Goal: Information Seeking & Learning: Learn about a topic

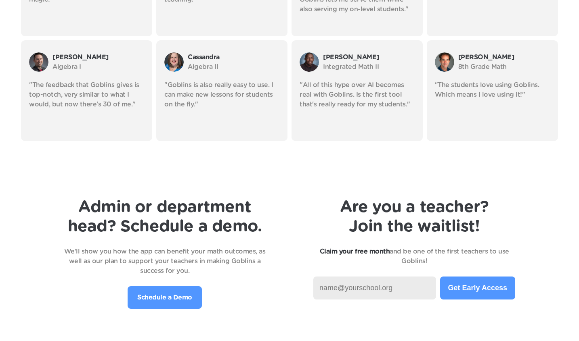
scroll to position [1694, 0]
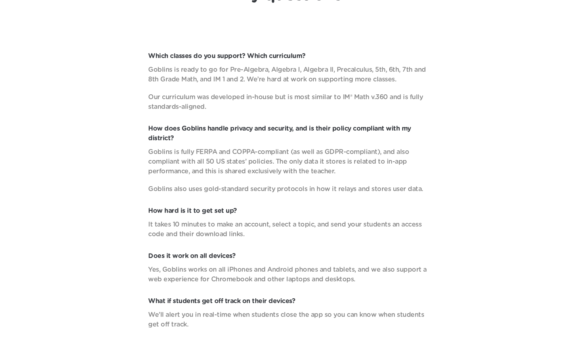
scroll to position [2843, 0]
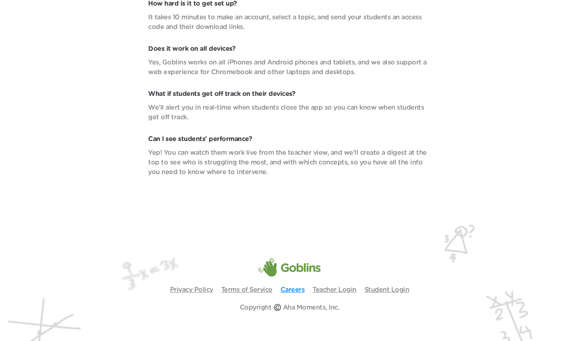
click at [293, 287] on link "Careers" at bounding box center [292, 290] width 24 height 6
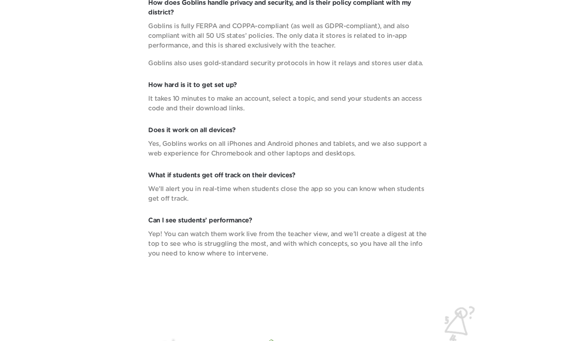
scroll to position [2741, 0]
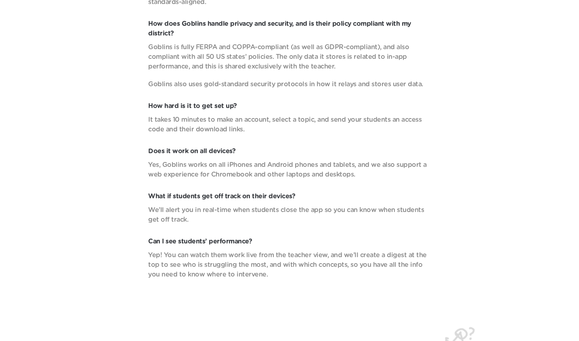
click at [263, 262] on p "Yep! You can watch them work live from the teacher view, and we’ll create a dig…" at bounding box center [289, 265] width 282 height 29
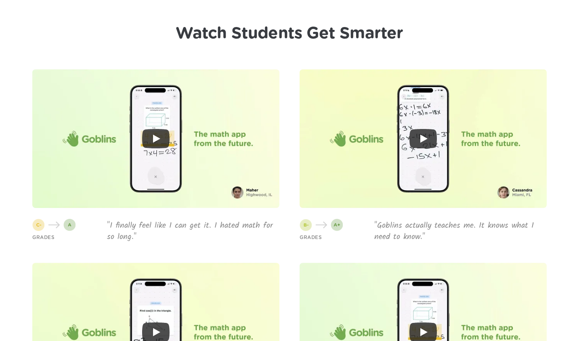
scroll to position [1883, 0]
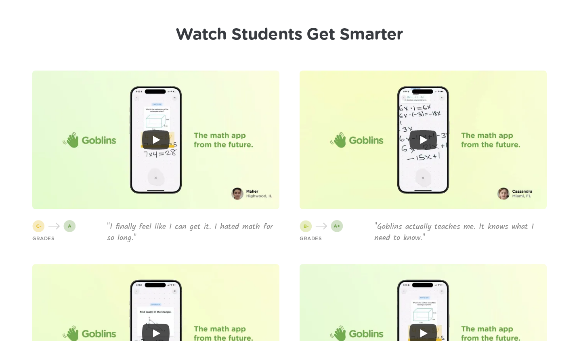
click at [367, 240] on div "GRADES "Goblins actually teaches me. It knows what I need to know."" at bounding box center [422, 233] width 247 height 23
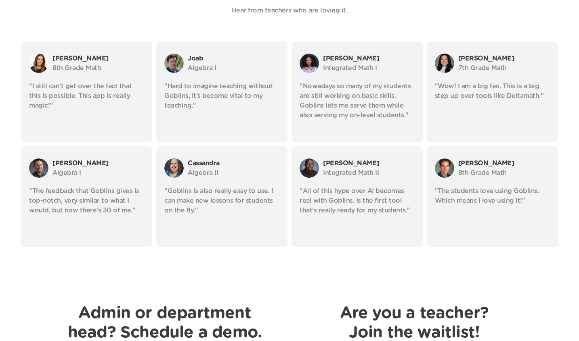
scroll to position [1443, 0]
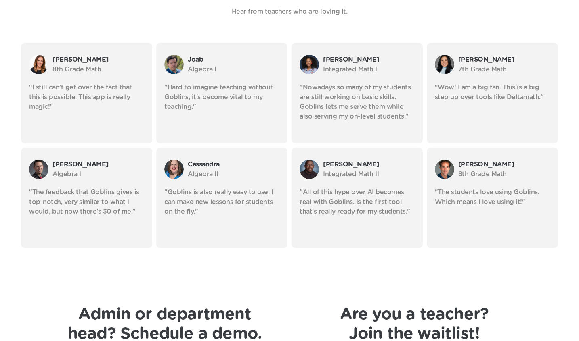
click at [367, 240] on div "[PERSON_NAME] Integrated Math II "All of this hype over AI becomes real with Go…" at bounding box center [356, 198] width 131 height 101
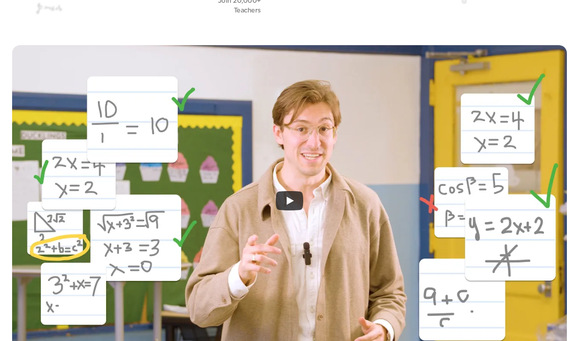
scroll to position [0, 0]
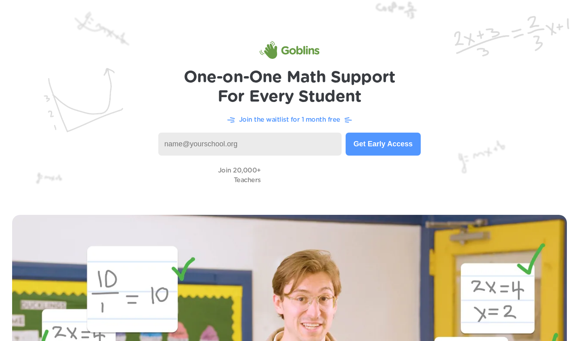
click at [77, 184] on div "Join 20,000+ Teachers" at bounding box center [289, 175] width 546 height 23
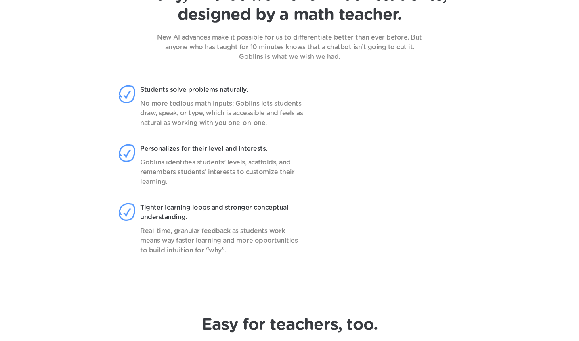
scroll to position [679, 0]
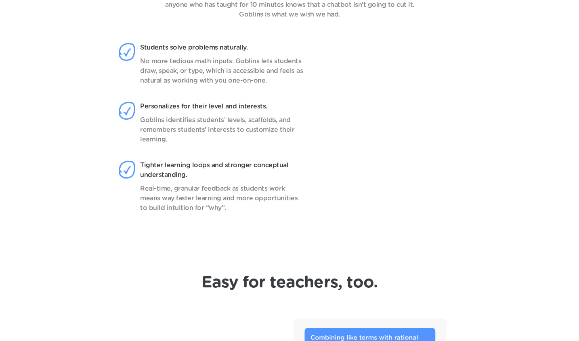
click at [77, 184] on header "Finally, AI that works for math students, designed by a math teacher. New AI ad…" at bounding box center [289, 90] width 579 height 334
click at [513, 196] on header "Finally, AI that works for math students, designed by a math teacher. New AI ad…" at bounding box center [289, 90] width 579 height 334
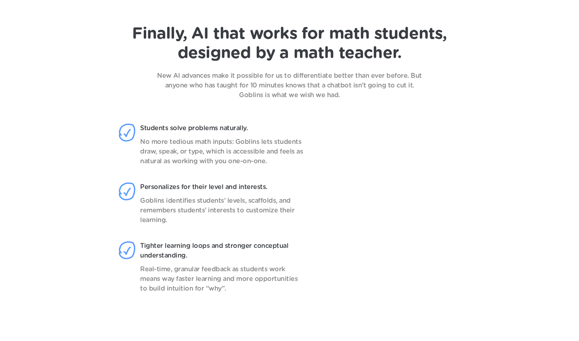
scroll to position [597, 0]
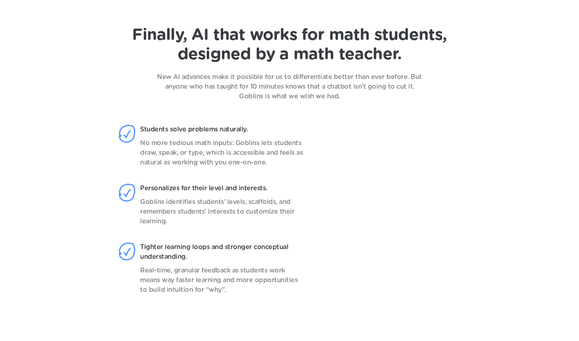
click at [513, 196] on header "Finally, AI that works for math students, designed by a math teacher. New AI ad…" at bounding box center [289, 172] width 579 height 334
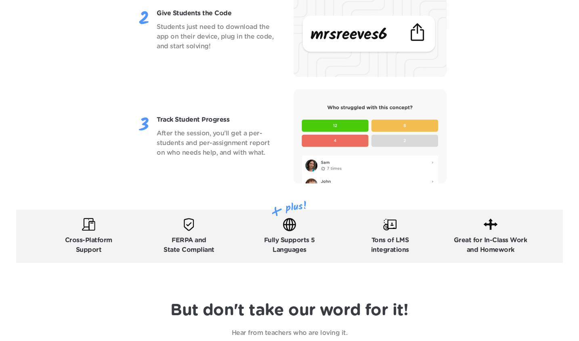
scroll to position [1124, 0]
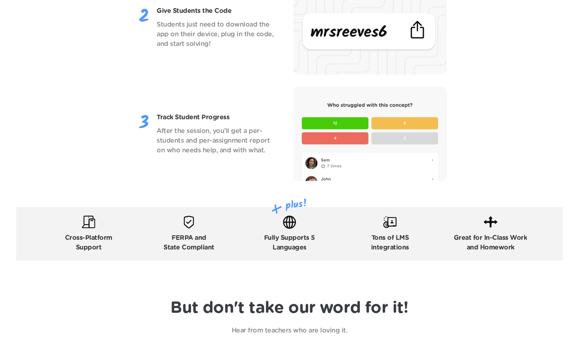
click at [513, 196] on header "Easy for teachers, too. Pick a Topic Pull from our database of topics full of e…" at bounding box center [289, 44] width 579 height 465
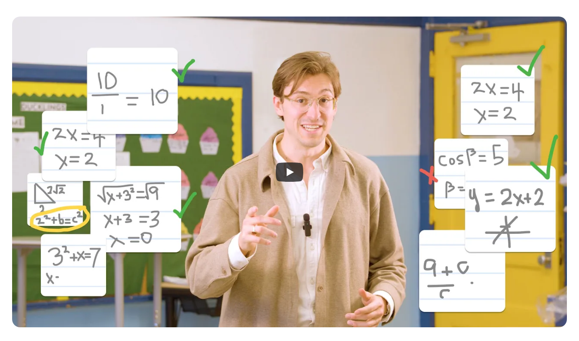
scroll to position [309, 0]
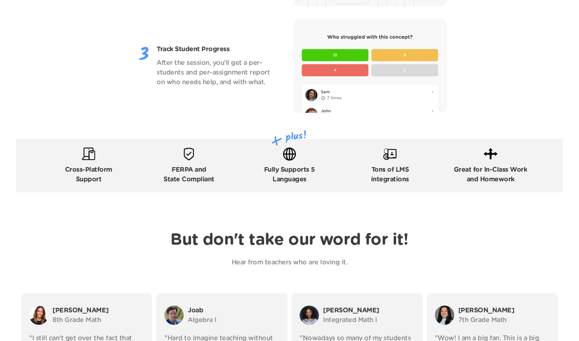
scroll to position [1192, 0]
click at [507, 249] on div "But don't take our word for it! Hear from teachers who are loving it." at bounding box center [289, 249] width 546 height 37
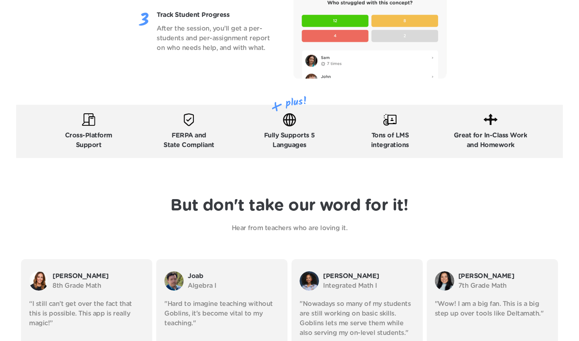
scroll to position [1224, 0]
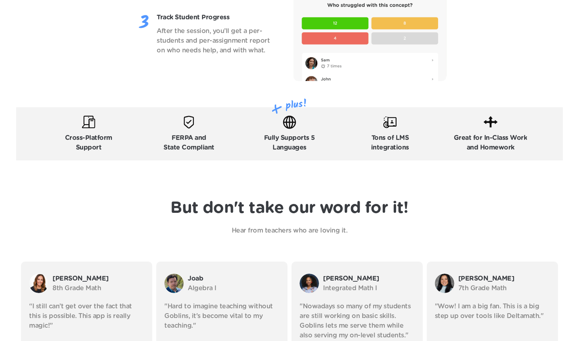
click at [507, 249] on header "But don't take our word for it! Hear from teachers who are loving it. [PERSON_N…" at bounding box center [289, 330] width 579 height 307
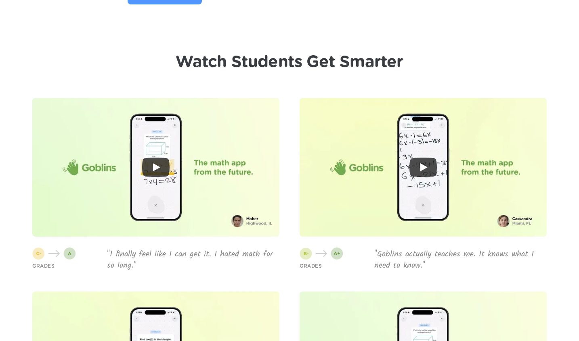
scroll to position [1854, 0]
